Goal: Navigation & Orientation: Find specific page/section

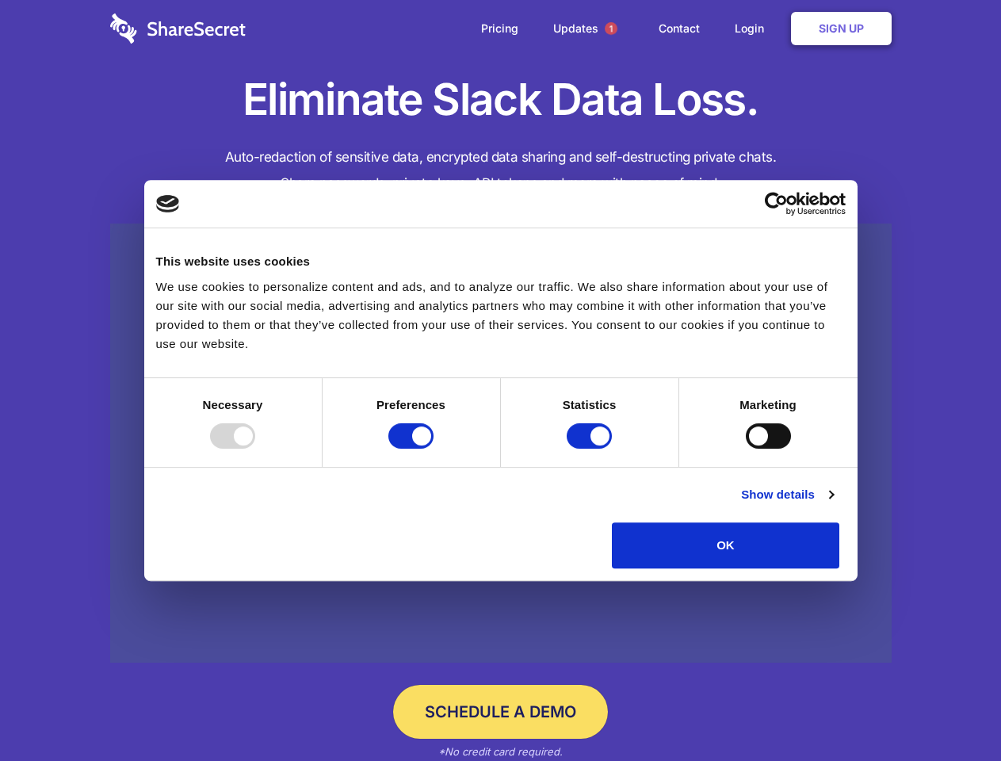
click at [255, 449] on div at bounding box center [232, 435] width 45 height 25
click at [434, 449] on input "Preferences" at bounding box center [410, 435] width 45 height 25
checkbox input "false"
click at [591, 449] on input "Statistics" at bounding box center [589, 435] width 45 height 25
checkbox input "false"
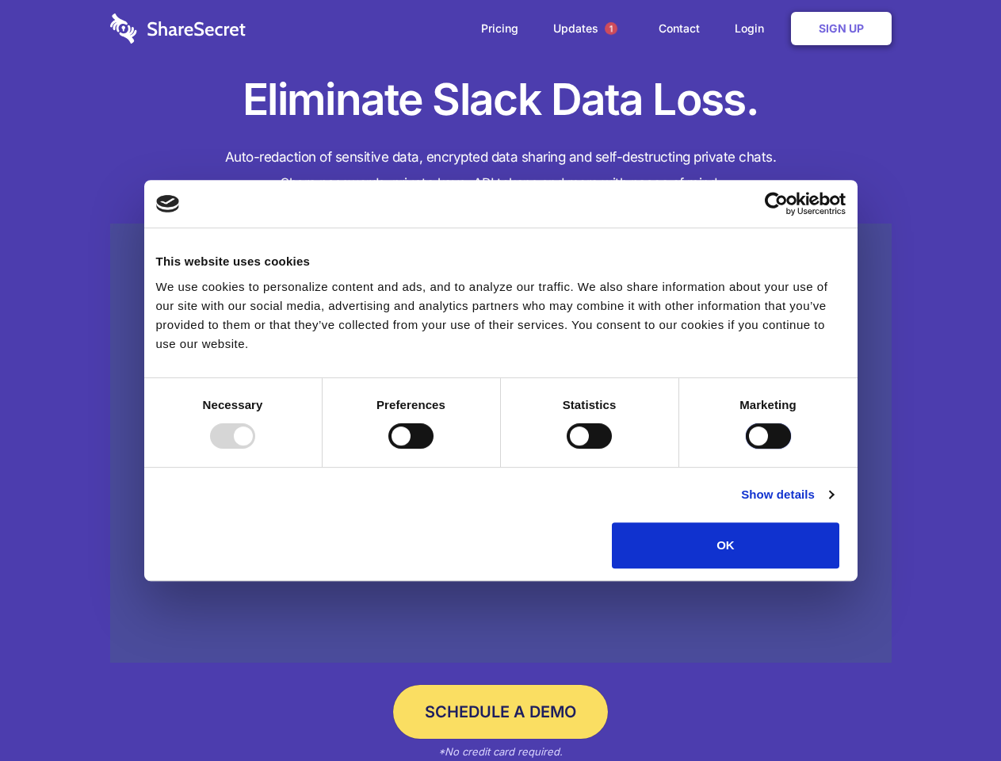
click at [746, 449] on input "Marketing" at bounding box center [768, 435] width 45 height 25
checkbox input "true"
click at [833, 504] on link "Show details" at bounding box center [787, 494] width 92 height 19
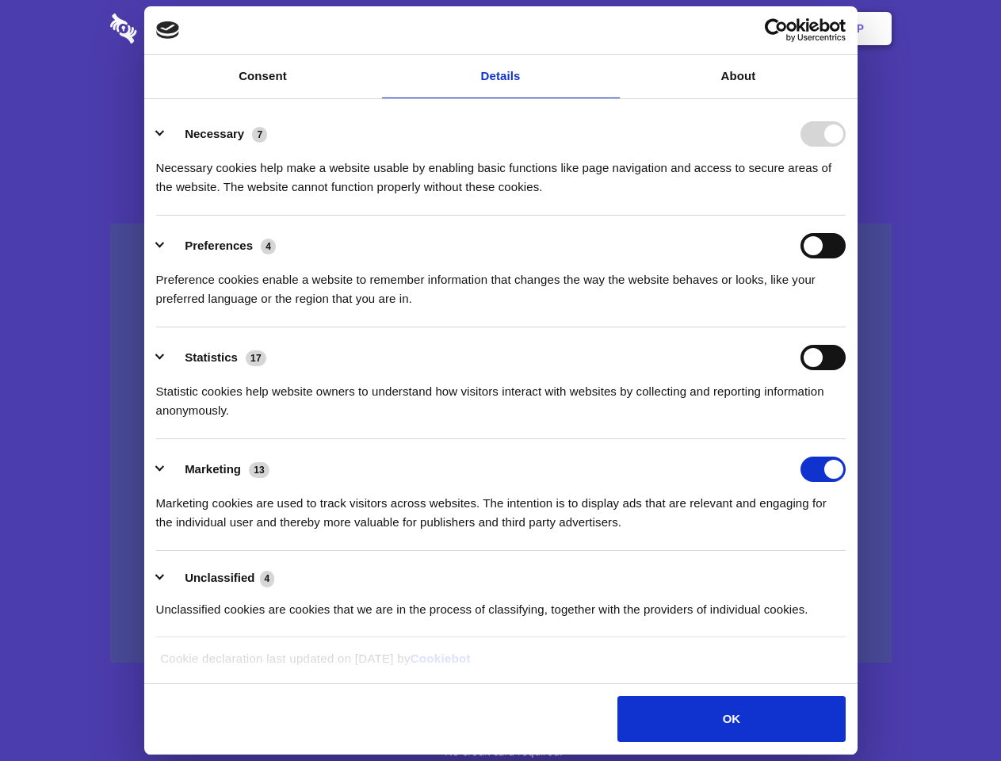
click at [846, 216] on li "Necessary 7 Necessary cookies help make a website usable by enabling basic func…" at bounding box center [501, 160] width 690 height 112
click at [610, 29] on span "1" at bounding box center [611, 28] width 13 height 13
